Goal: Complete application form

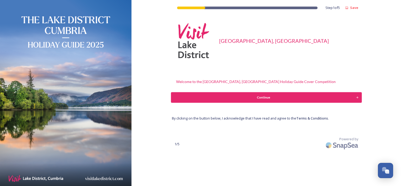
click at [259, 98] on div "Continue" at bounding box center [263, 97] width 179 height 5
click at [267, 98] on div "Continue" at bounding box center [263, 97] width 179 height 5
